Goal: Find specific page/section: Find specific page/section

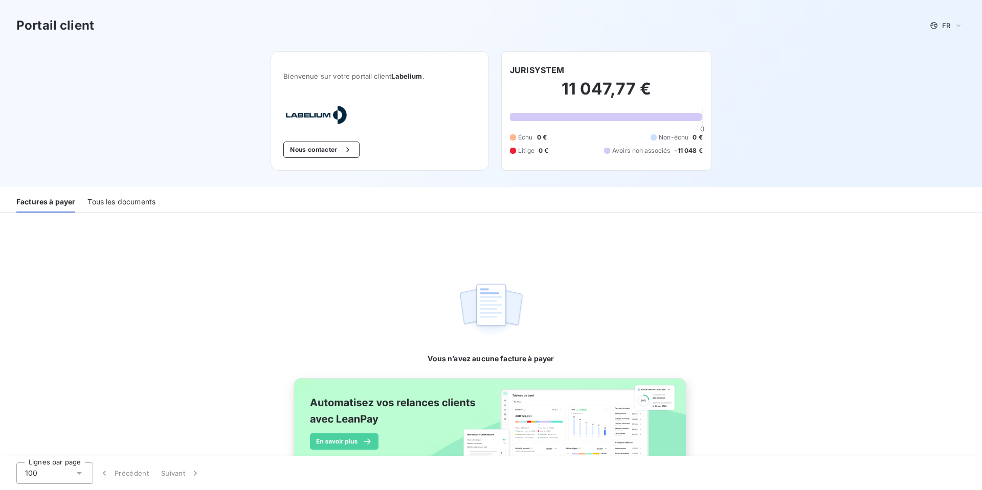
click at [103, 200] on div "Tous les documents" at bounding box center [121, 201] width 68 height 21
